Goal: Task Accomplishment & Management: Complete application form

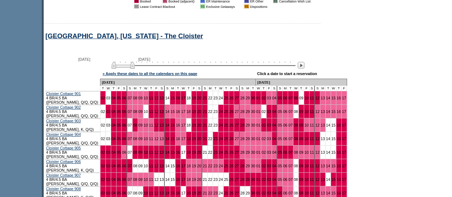
scroll to position [1330, 0]
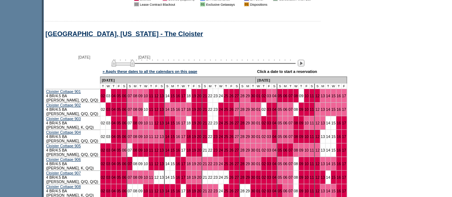
drag, startPoint x: 451, startPoint y: 172, endPoint x: 450, endPoint y: 182, distance: 9.6
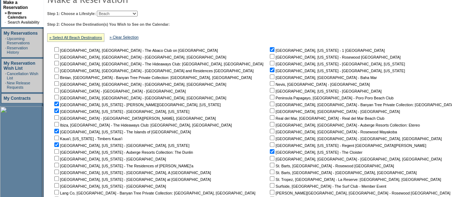
scroll to position [111, 0]
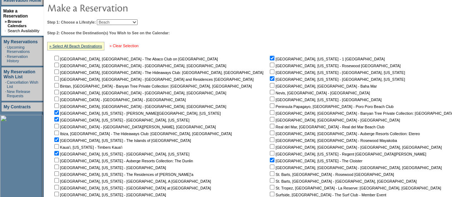
click at [139, 47] on link "» Clear Selection" at bounding box center [124, 46] width 29 height 4
checkbox input "false"
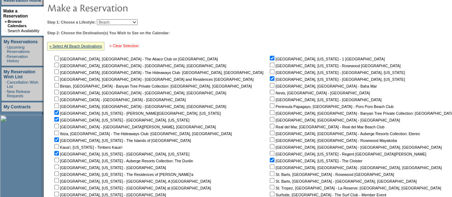
checkbox input "false"
click at [59, 59] on input "checkbox" at bounding box center [56, 58] width 5 height 5
checkbox input "true"
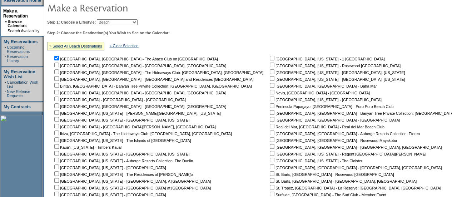
click at [59, 78] on input "checkbox" at bounding box center [56, 78] width 5 height 5
checkbox input "true"
click at [59, 114] on input "checkbox" at bounding box center [56, 112] width 5 height 5
checkbox input "true"
click at [59, 119] on input "checkbox" at bounding box center [56, 119] width 5 height 5
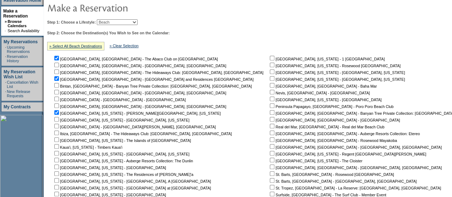
checkbox input "true"
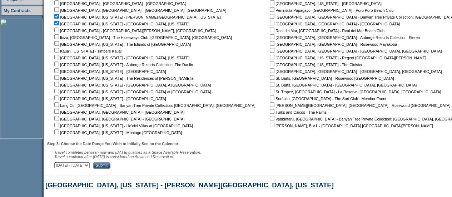
scroll to position [209, 0]
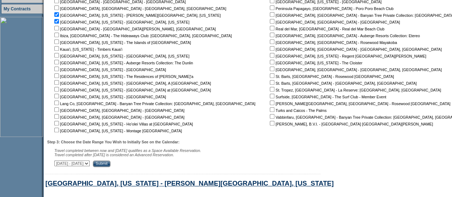
click at [59, 27] on input "checkbox" at bounding box center [56, 28] width 5 height 5
checkbox input "true"
click at [59, 110] on input "checkbox" at bounding box center [56, 109] width 5 height 5
checkbox input "true"
click at [59, 118] on input "checkbox" at bounding box center [56, 116] width 5 height 5
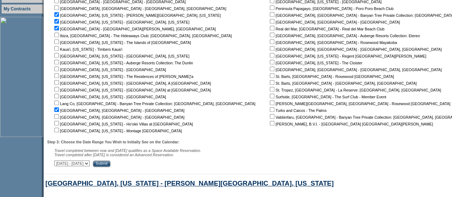
checkbox input "true"
click at [270, 122] on input "checkbox" at bounding box center [272, 123] width 5 height 5
checkbox input "true"
click at [270, 111] on input "checkbox" at bounding box center [272, 109] width 5 height 5
checkbox input "true"
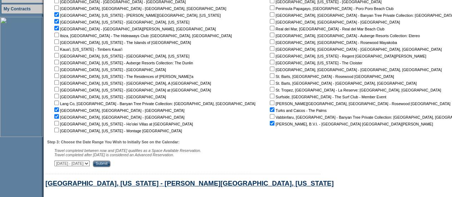
click at [270, 35] on input "checkbox" at bounding box center [272, 34] width 5 height 5
checkbox input "false"
click at [270, 44] on input "checkbox" at bounding box center [272, 41] width 5 height 5
checkbox input "true"
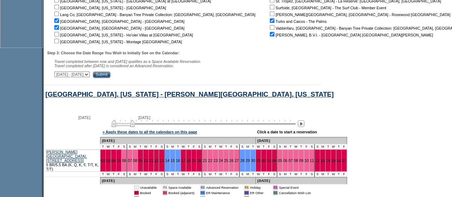
scroll to position [300, 0]
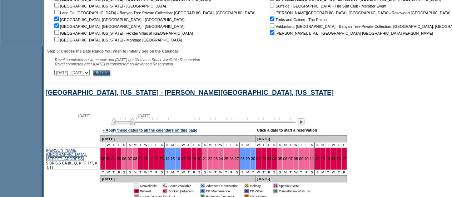
click at [110, 74] on input "Submit" at bounding box center [101, 73] width 17 height 6
